Goal: Book appointment/travel/reservation

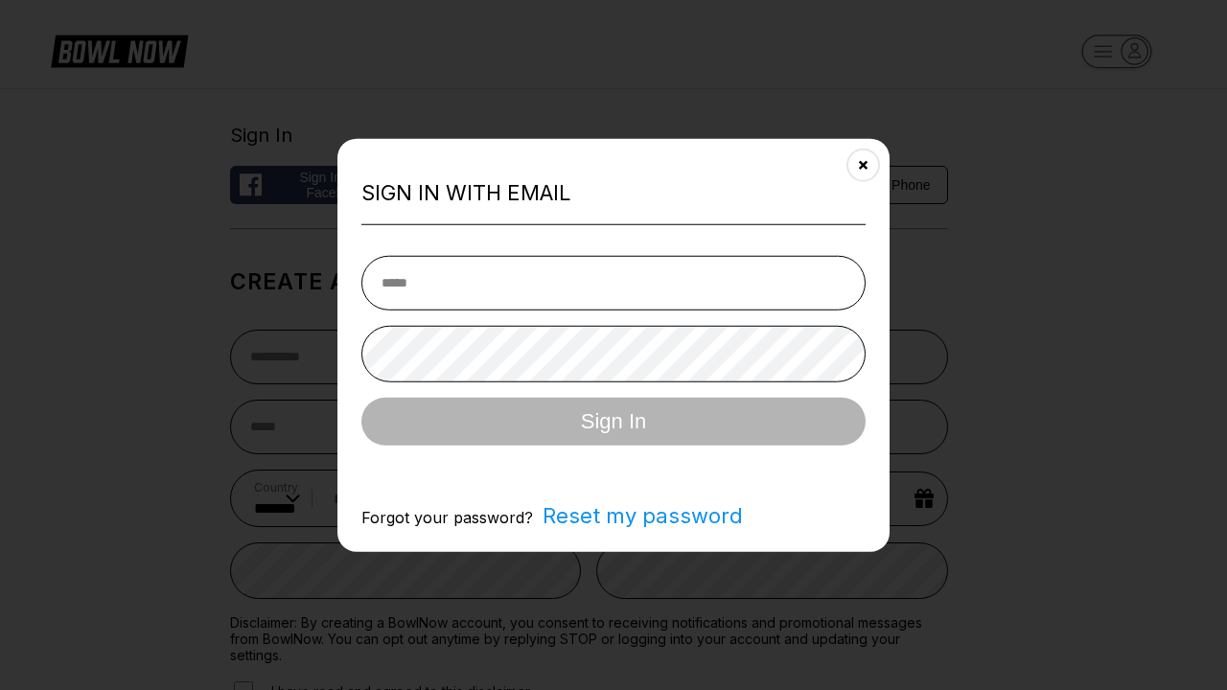
select select "**"
type input "**********"
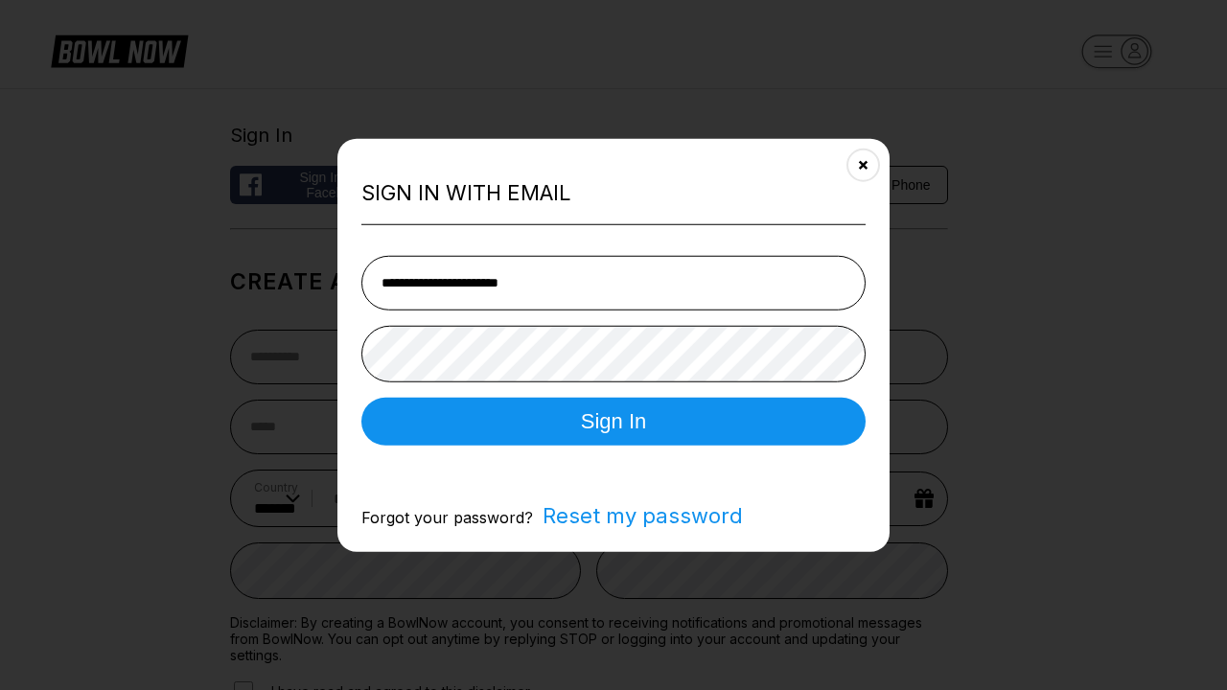
click at [613, 423] on button "Sign In" at bounding box center [613, 421] width 504 height 48
